Goal: Find specific page/section: Find specific page/section

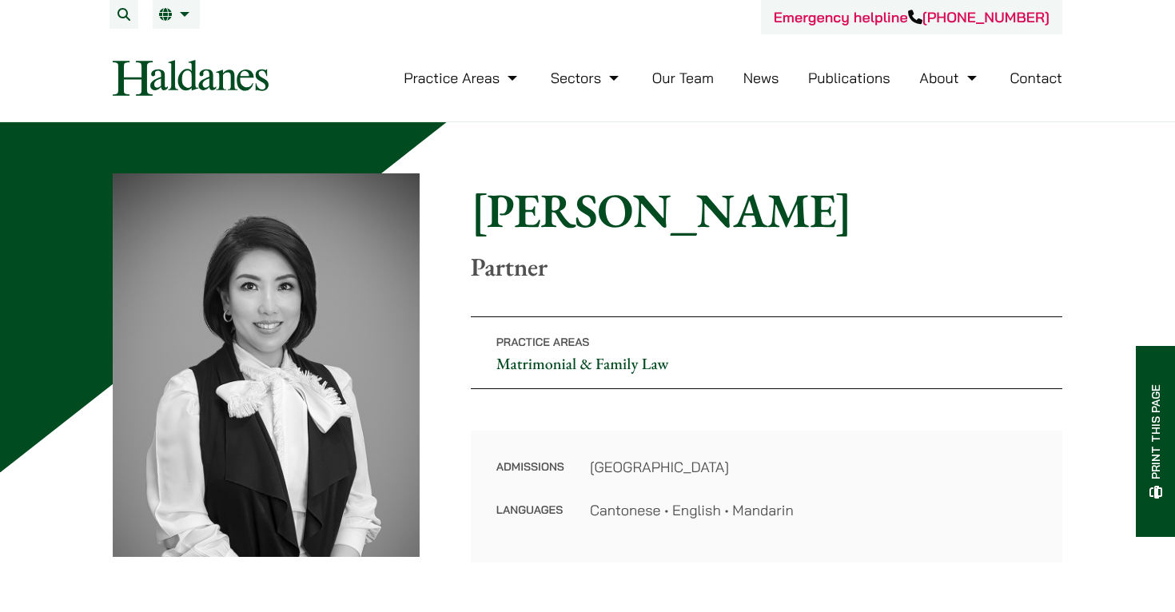
click at [649, 257] on p "Partner" at bounding box center [767, 267] width 592 height 30
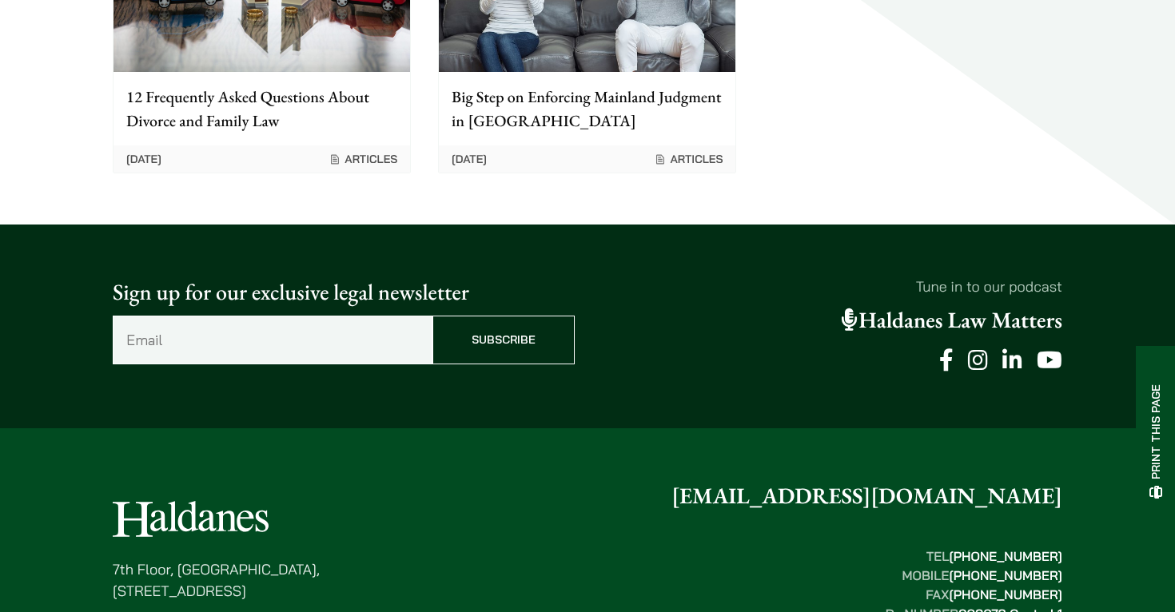
scroll to position [1975, 0]
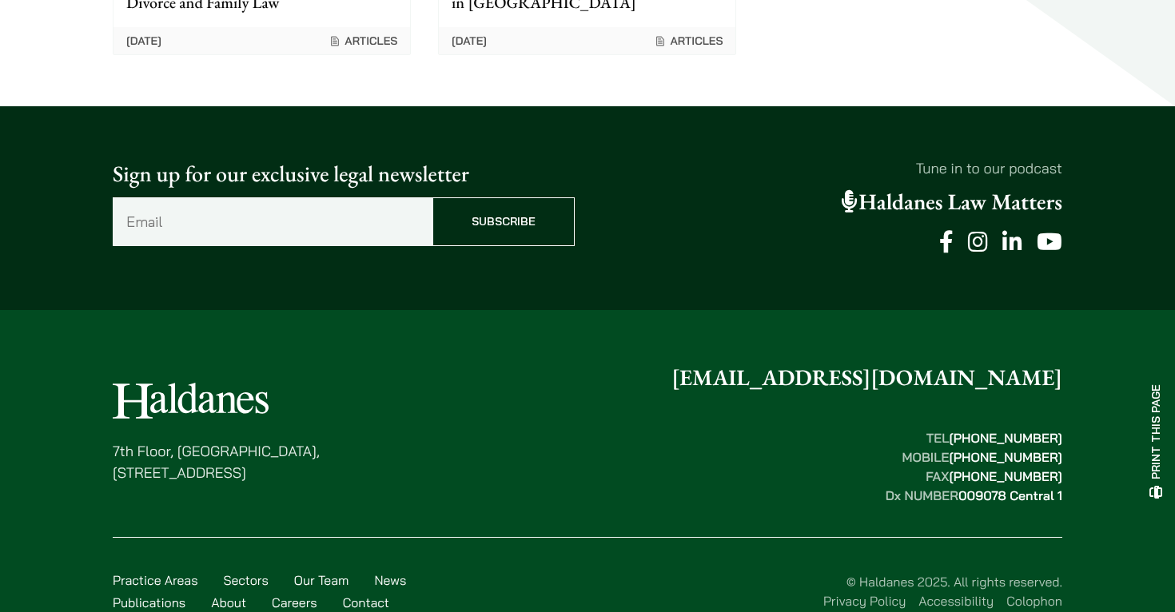
click at [466, 483] on div "7th Floor, Ruttonjee House, 11 Duddell Street, Central, Hong Kong enquiries@hal…" at bounding box center [587, 493] width 1007 height 265
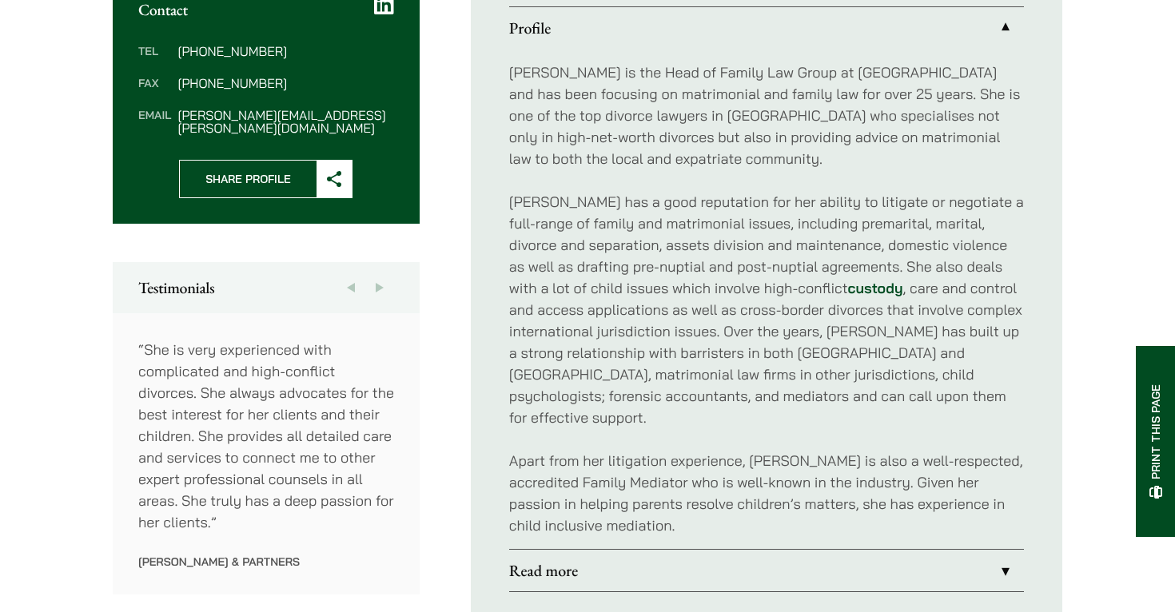
scroll to position [0, 0]
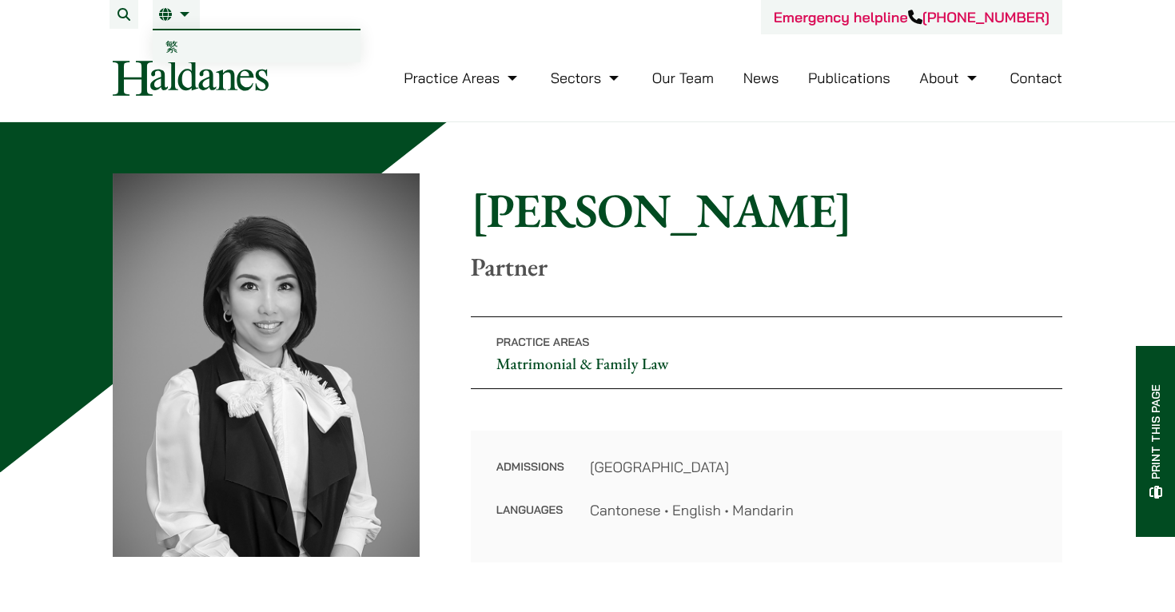
click at [180, 16] on link "EN" at bounding box center [176, 14] width 34 height 13
click at [177, 46] on nav "Practice Areas Antitrust and Competition Law Civil Litigation & Dispute Resolut…" at bounding box center [588, 77] width 950 height 87
click at [172, 46] on span "繁" at bounding box center [172, 46] width 13 height 16
